Goal: Contribute content: Contribute content

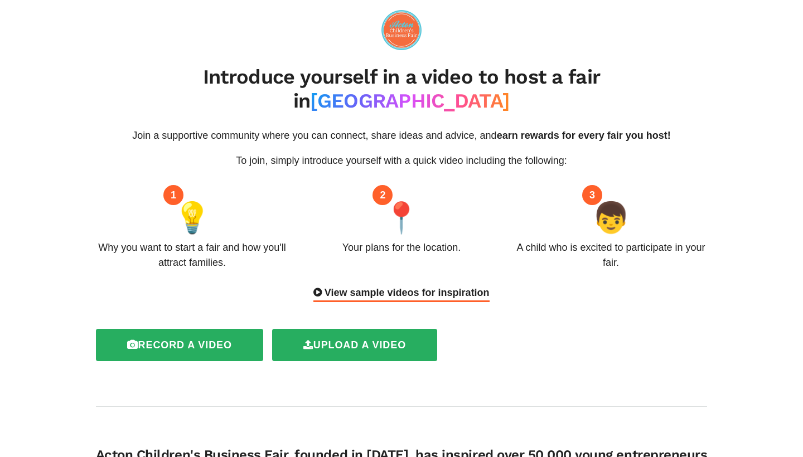
click at [445, 286] on div "View sample videos for inspiration" at bounding box center [401, 294] width 176 height 17
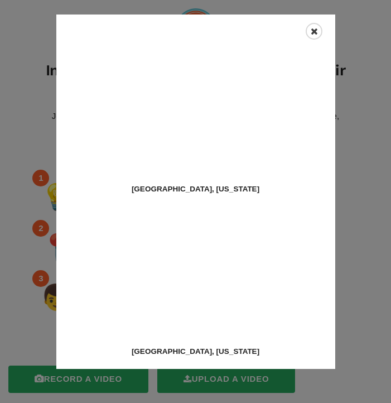
click at [314, 31] on icon "Close" at bounding box center [314, 31] width 7 height 9
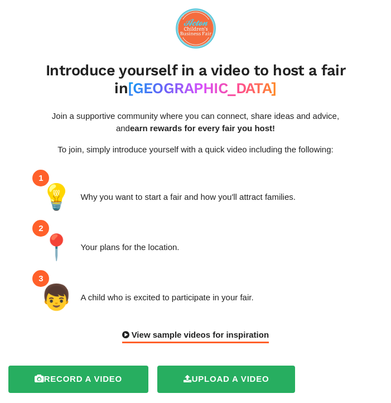
click at [174, 335] on div "View sample videos for inspiration" at bounding box center [195, 336] width 147 height 15
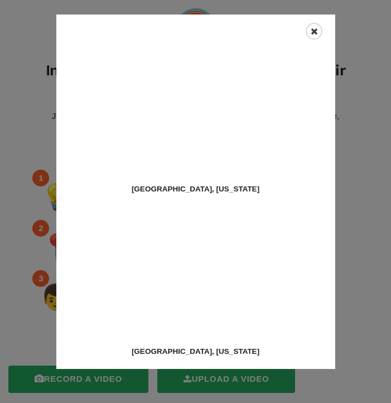
click at [315, 33] on icon "Close" at bounding box center [314, 31] width 7 height 9
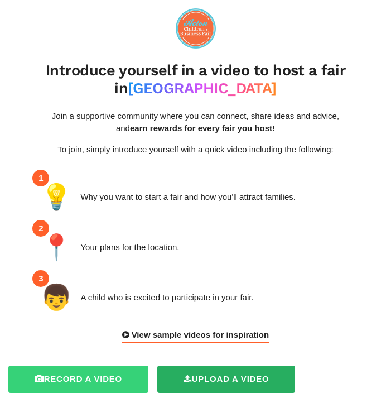
click at [66, 381] on label "Record a video" at bounding box center [78, 378] width 140 height 27
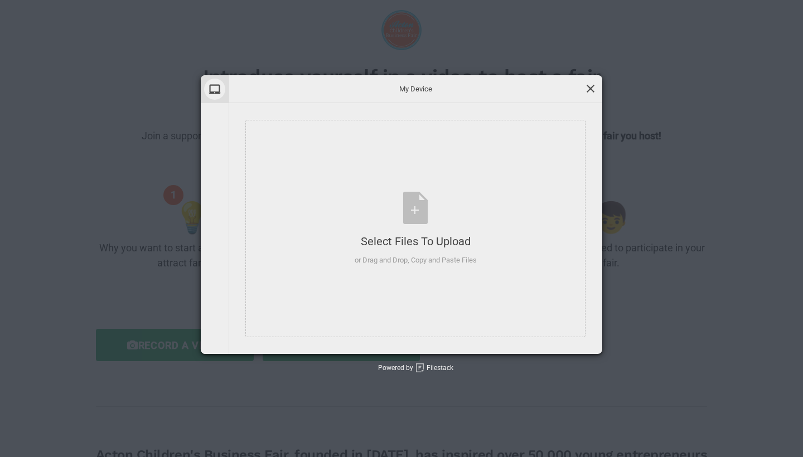
click at [588, 88] on span at bounding box center [590, 89] width 12 height 12
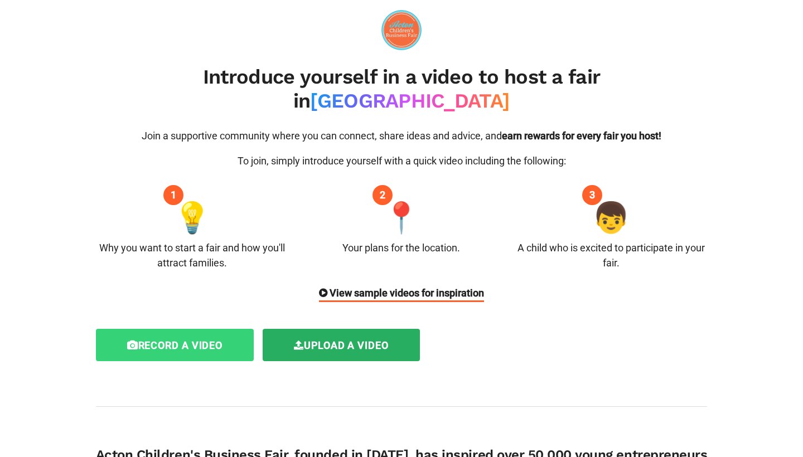
click at [189, 329] on label "Record a video" at bounding box center [175, 345] width 158 height 32
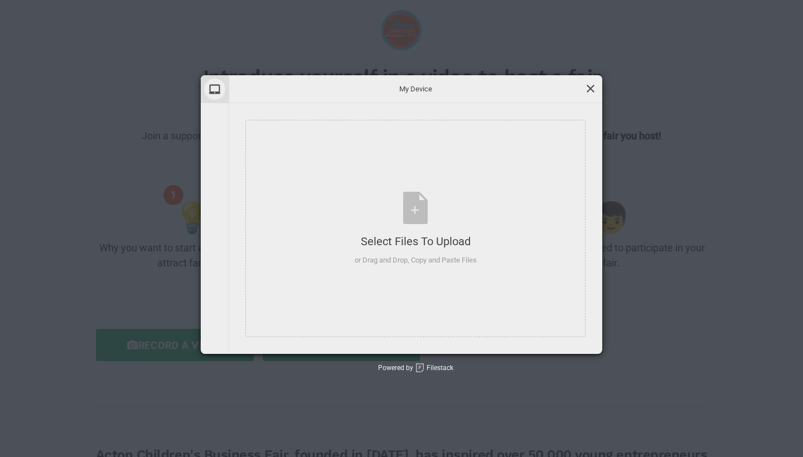
click at [593, 89] on span at bounding box center [590, 89] width 12 height 12
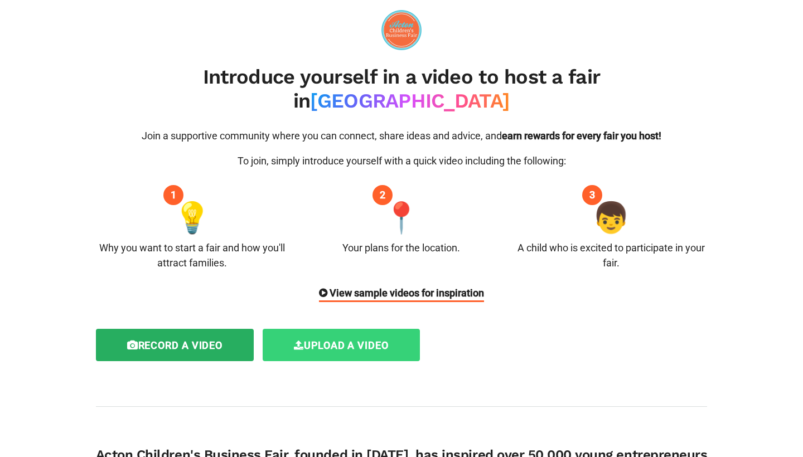
click at [351, 329] on label "Upload a video" at bounding box center [341, 345] width 157 height 32
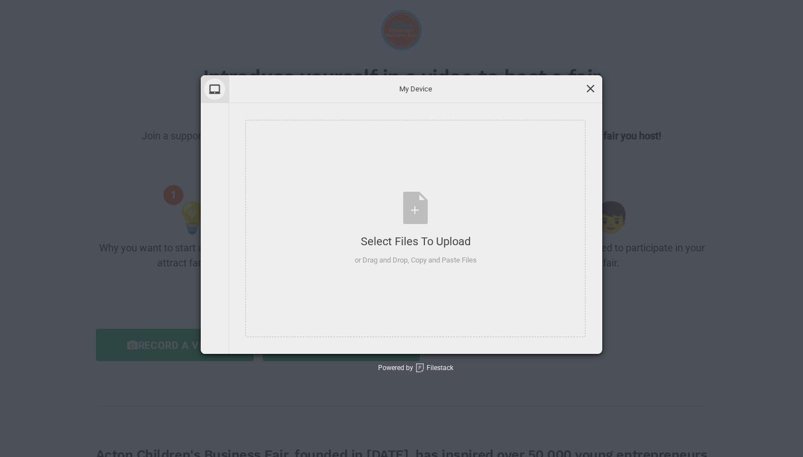
click at [591, 88] on span at bounding box center [590, 89] width 12 height 12
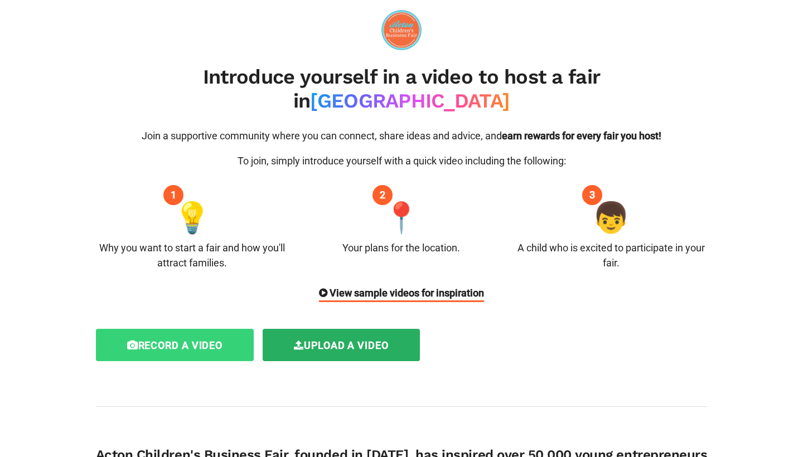
click at [125, 329] on label "Record a video" at bounding box center [175, 345] width 158 height 32
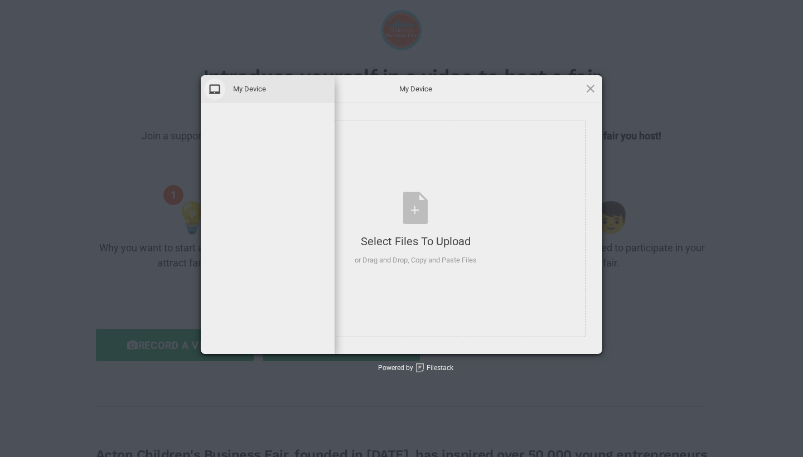
click at [213, 90] on span at bounding box center [214, 89] width 21 height 21
click at [591, 86] on span at bounding box center [590, 89] width 12 height 12
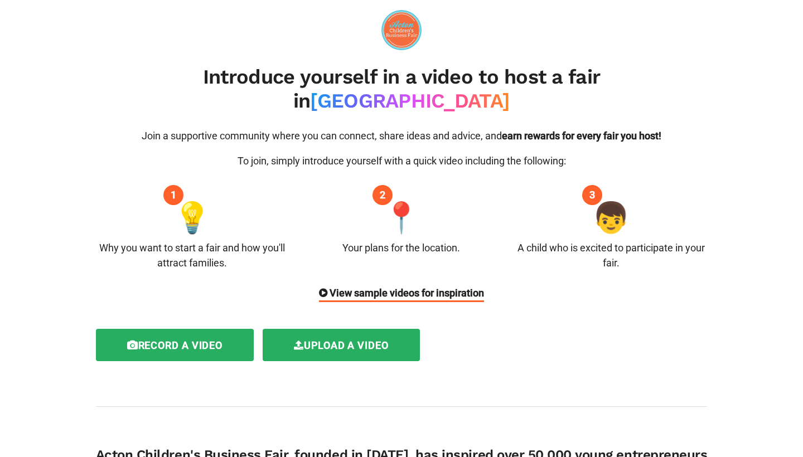
click at [242, 240] on div "Why you want to start a fair and how you'll attract families." at bounding box center [192, 255] width 193 height 30
